Goal: Information Seeking & Learning: Learn about a topic

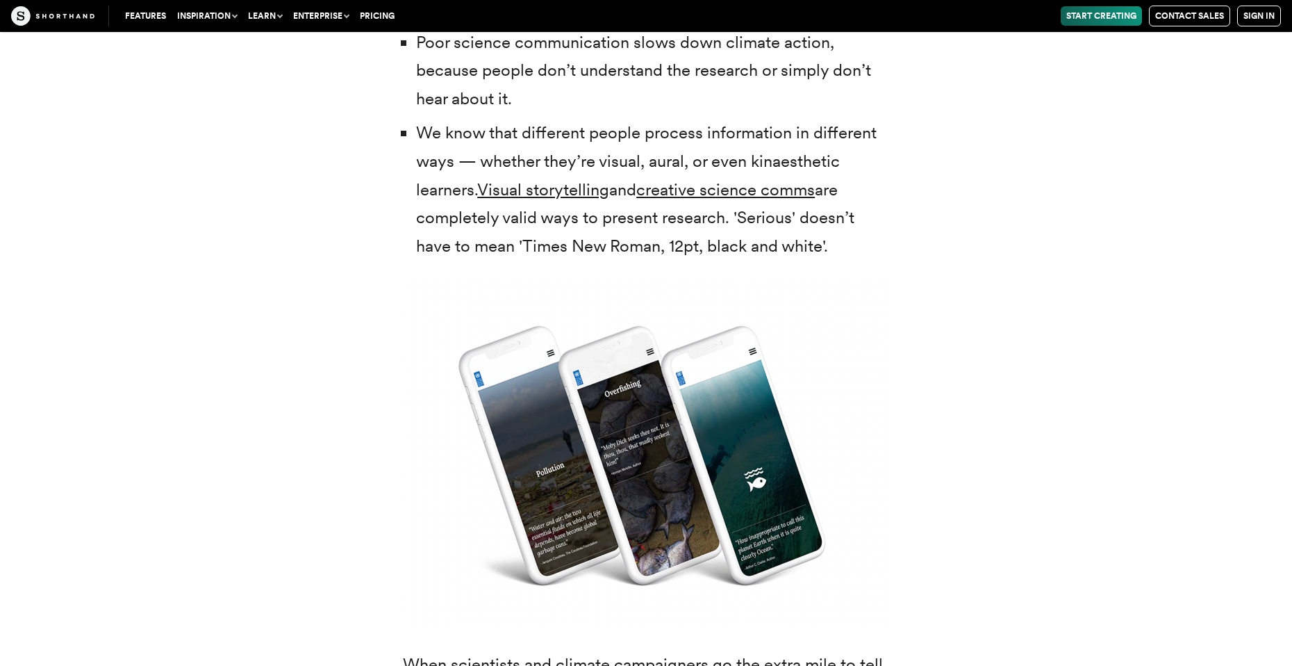
scroll to position [3682, 0]
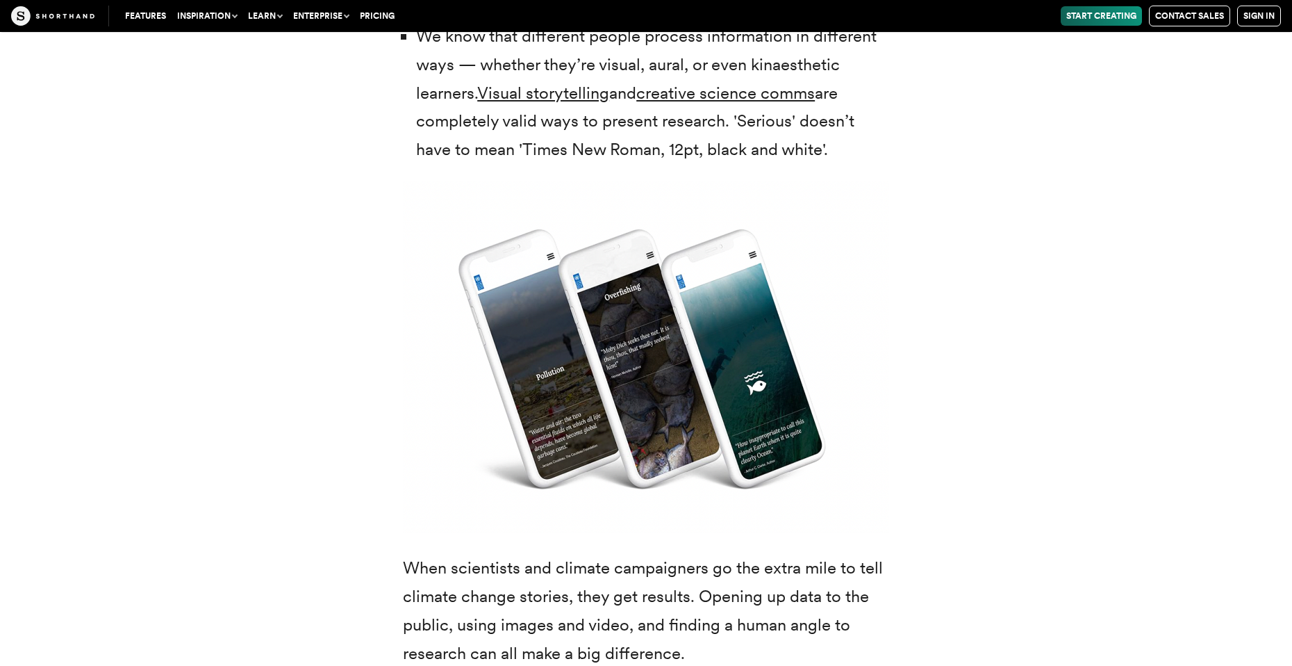
click at [928, 278] on div "We’ve known about the climate emergency for decades. But it’s taken some time f…" at bounding box center [646, 594] width 1084 height 2093
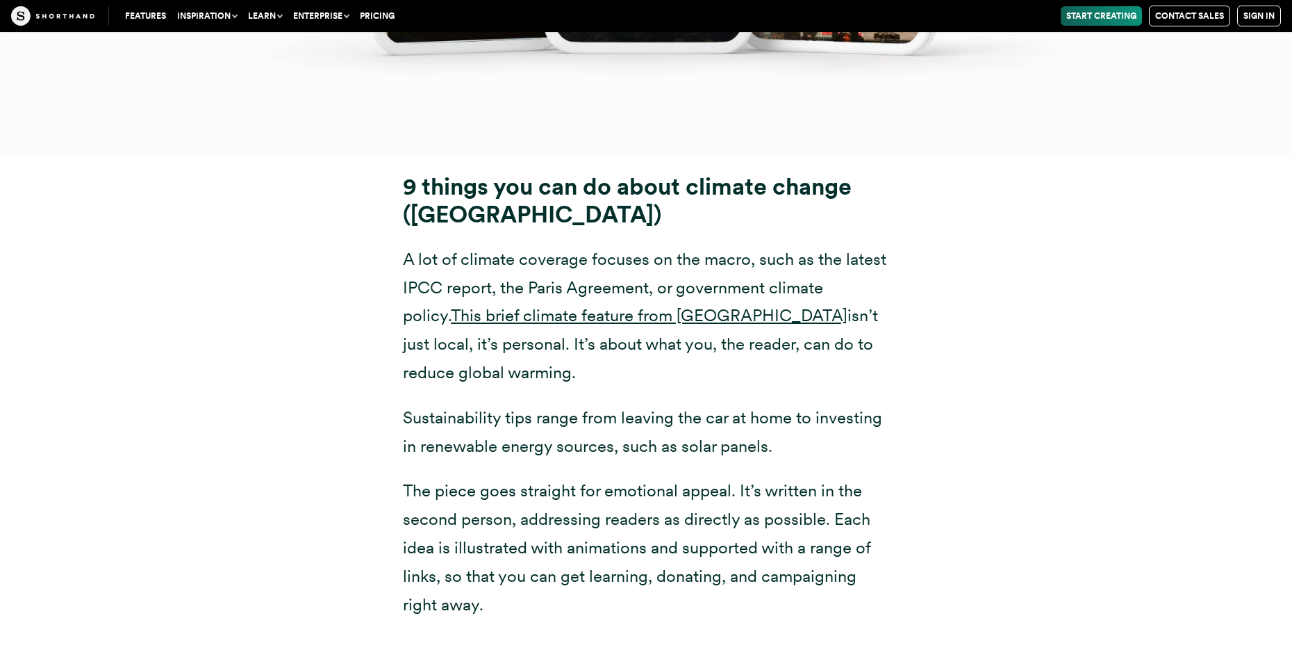
scroll to position [18687, 0]
click at [722, 306] on link "This brief climate feature from [GEOGRAPHIC_DATA]" at bounding box center [649, 316] width 397 height 20
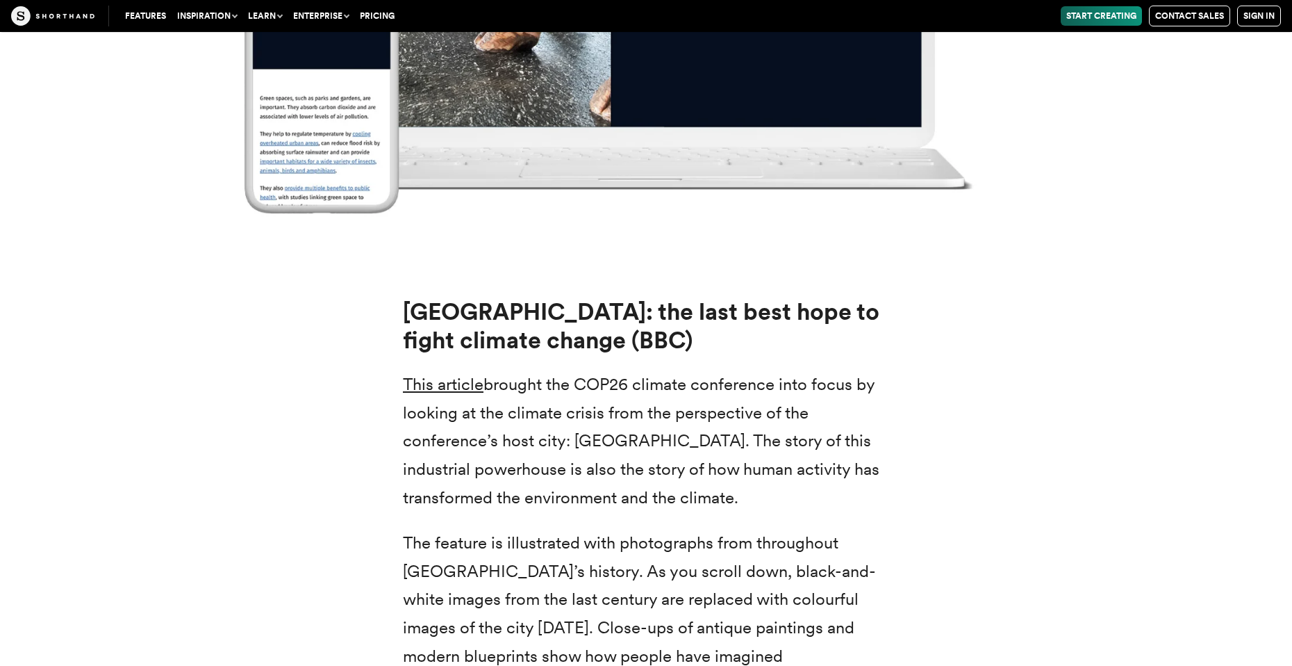
scroll to position [20508, 0]
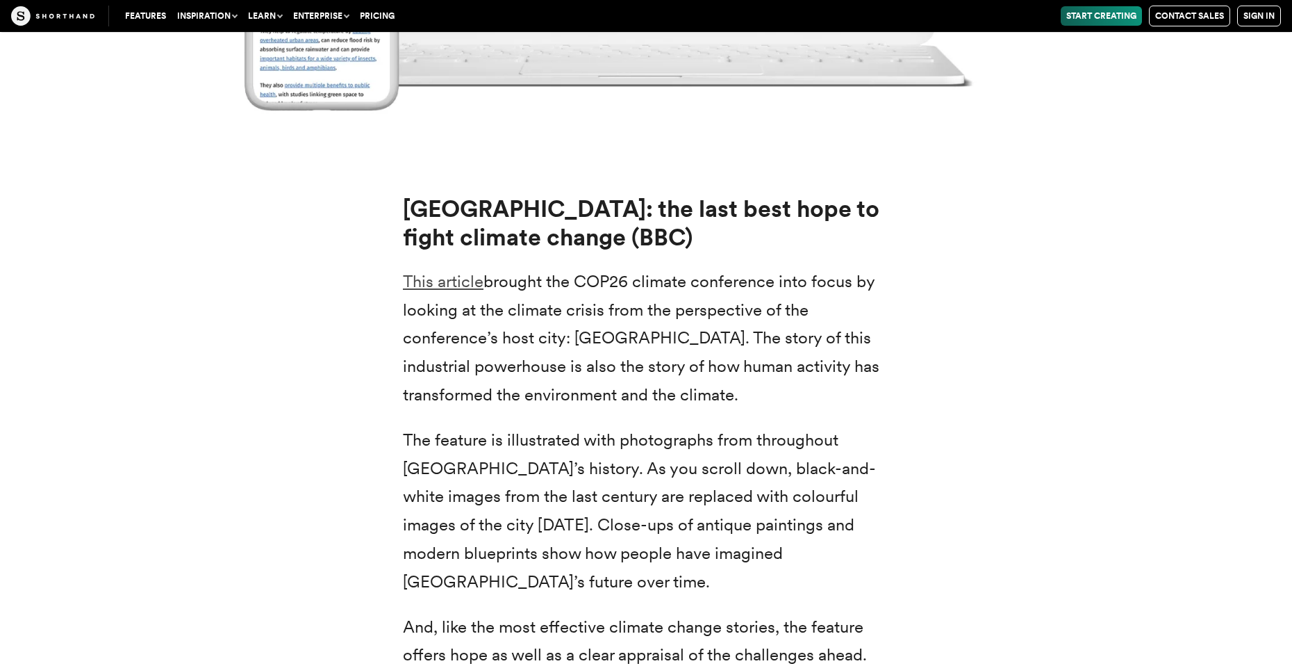
click at [445, 271] on link "This article" at bounding box center [443, 281] width 81 height 20
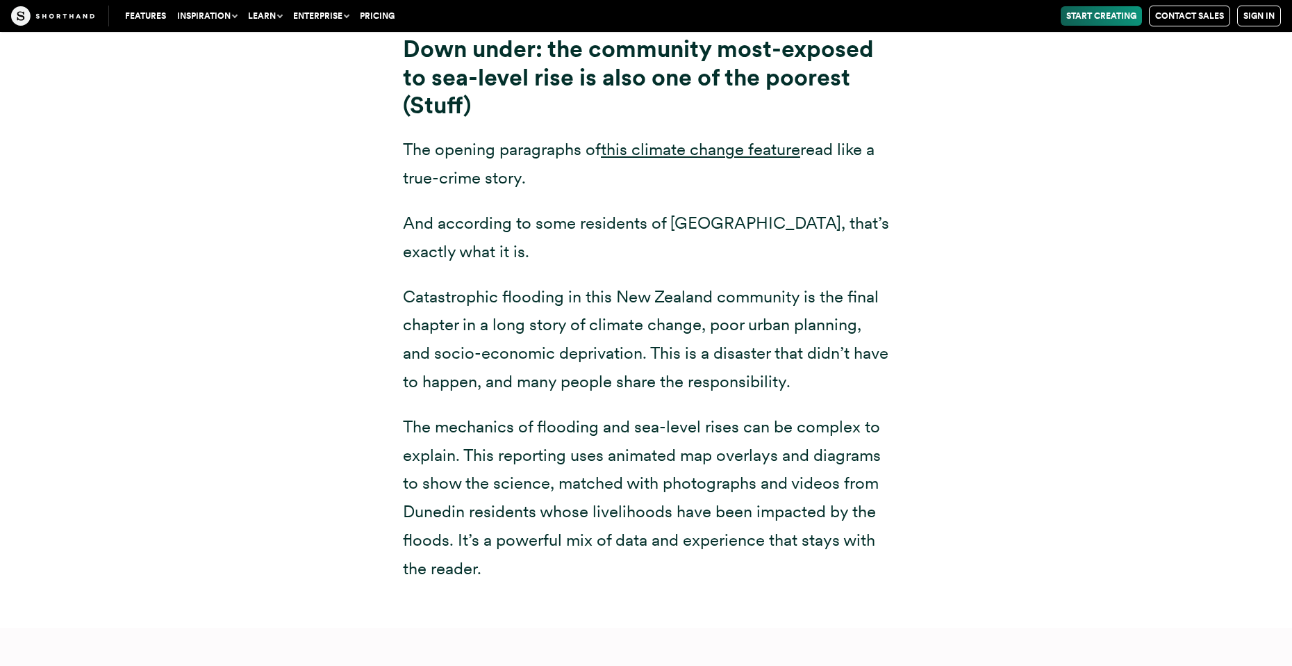
scroll to position [5627, 0]
